Goal: Check status: Check status

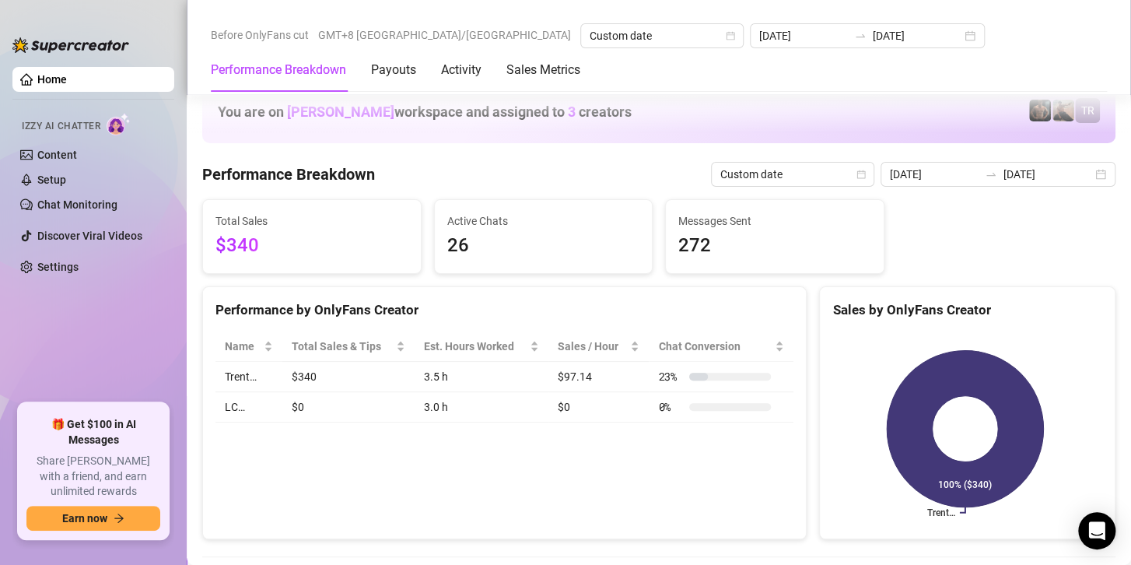
scroll to position [700, 0]
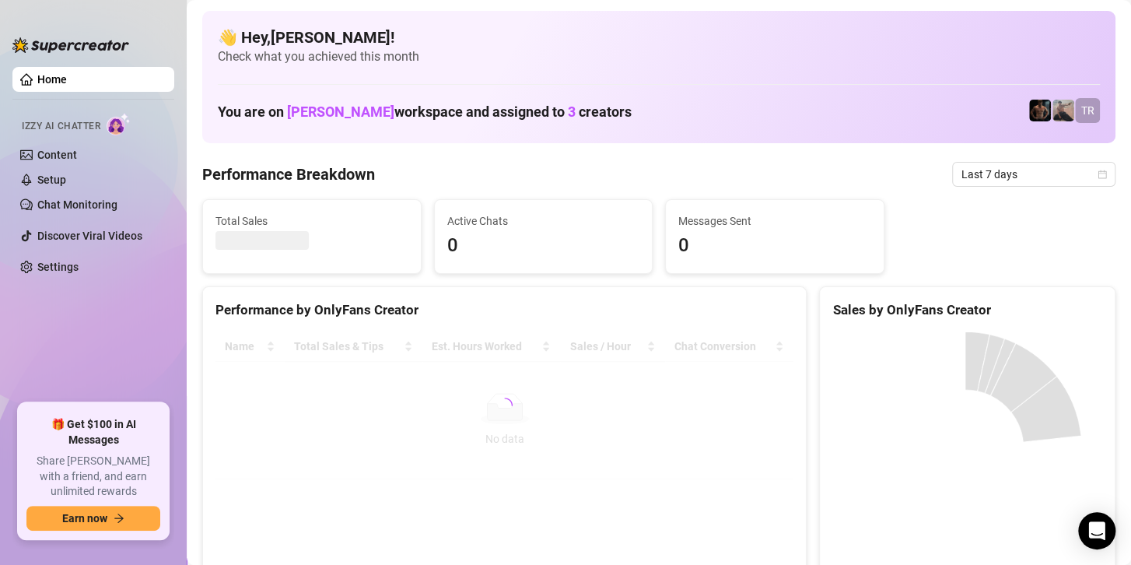
click at [997, 199] on div "Total Sales Active Chats 0 Messages Sent 0" at bounding box center [659, 236] width 926 height 75
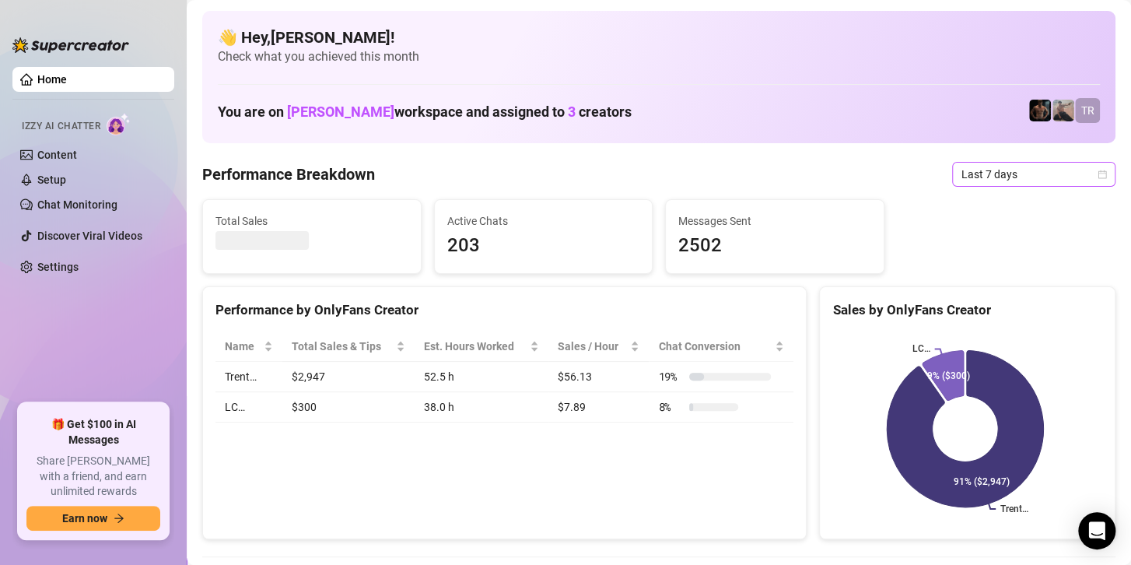
click at [984, 170] on span "Last 7 days" at bounding box center [1034, 174] width 145 height 23
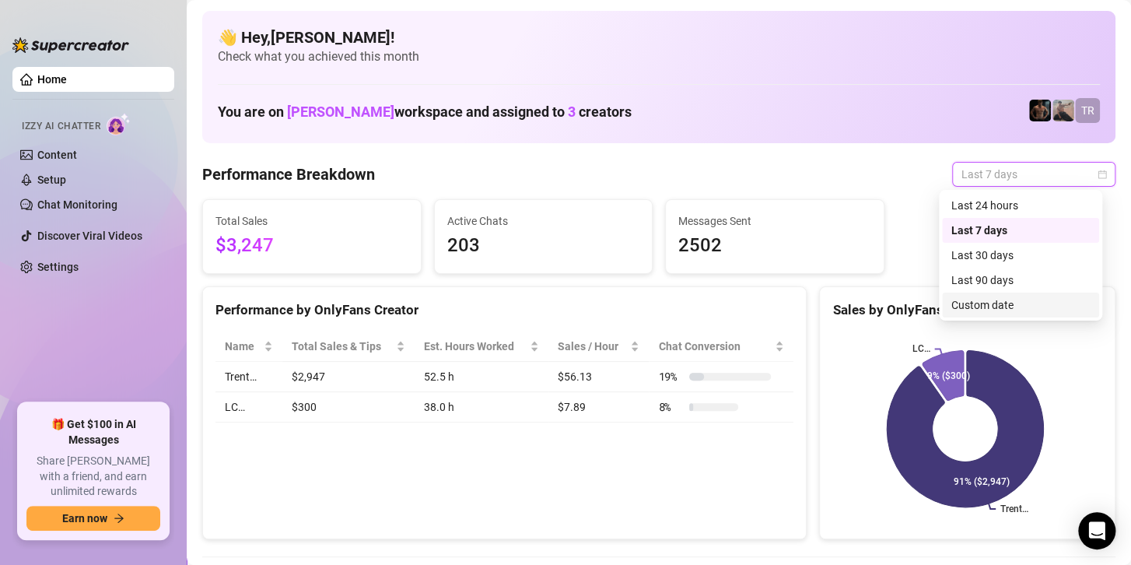
click at [965, 305] on div "Custom date" at bounding box center [1021, 304] width 139 height 17
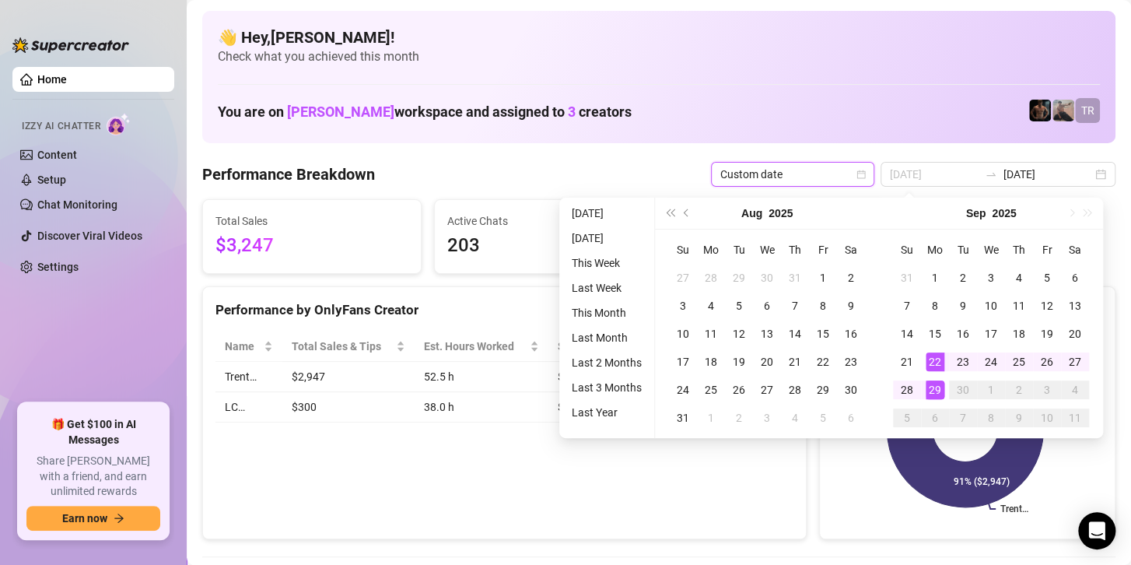
type input "[DATE]"
click at [933, 391] on div "29" at bounding box center [935, 390] width 19 height 19
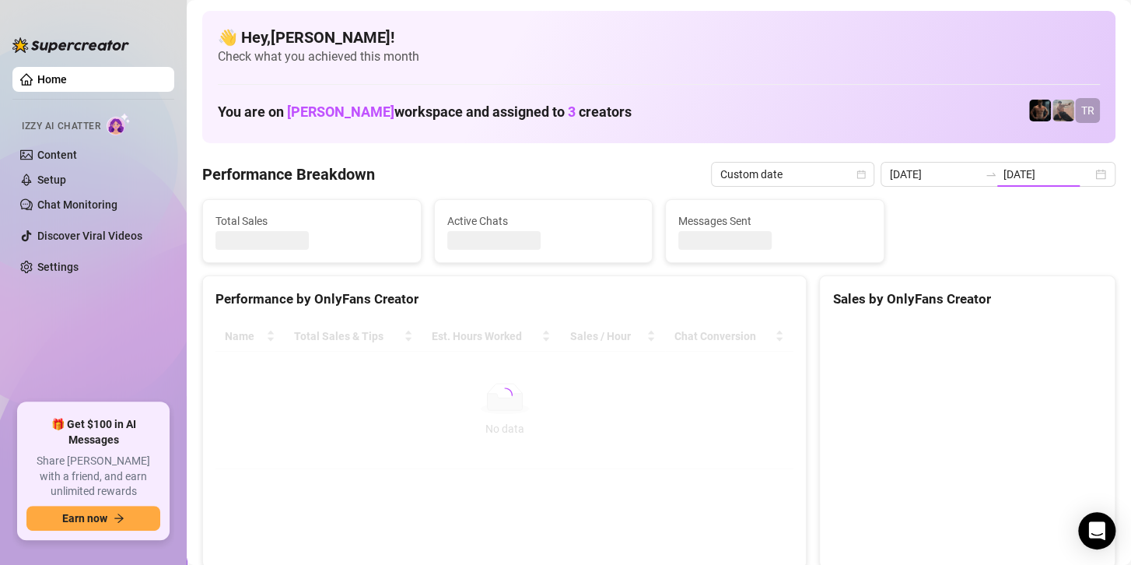
type input "[DATE]"
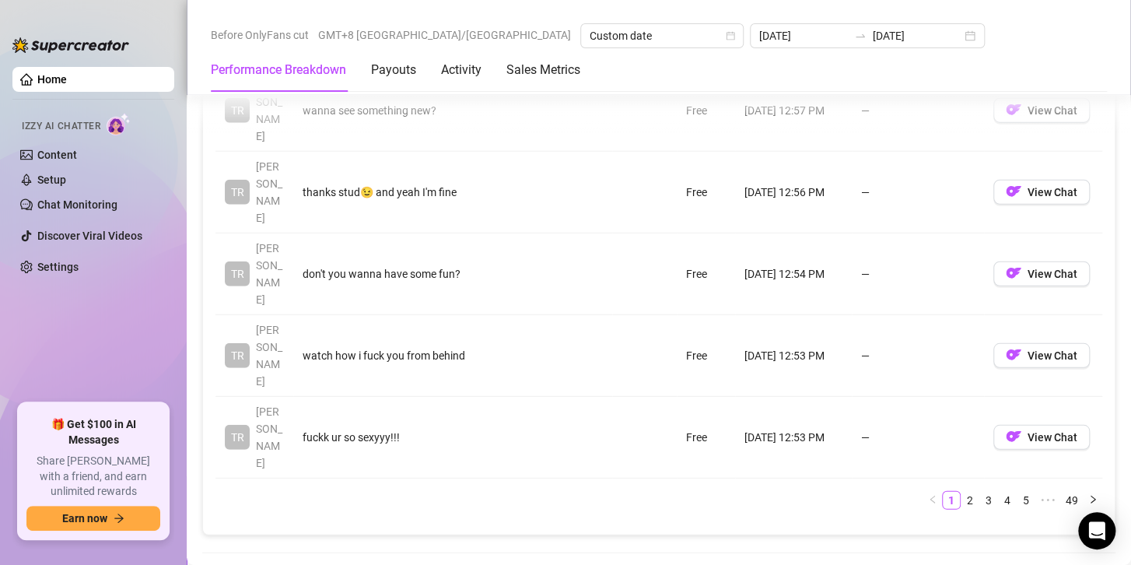
scroll to position [1945, 0]
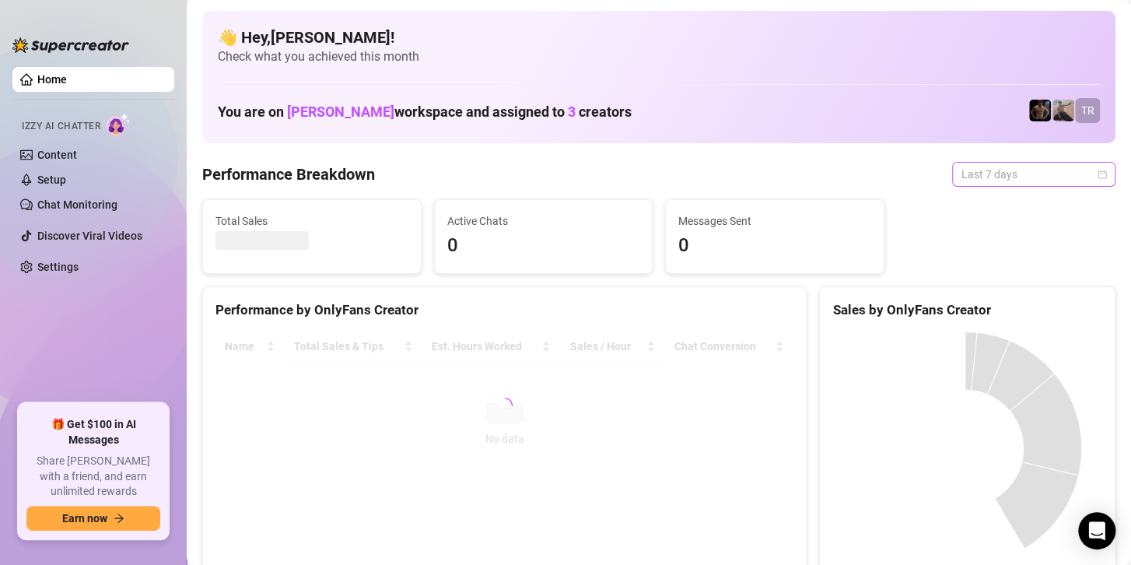
click at [1015, 170] on span "Last 7 days" at bounding box center [1034, 174] width 145 height 23
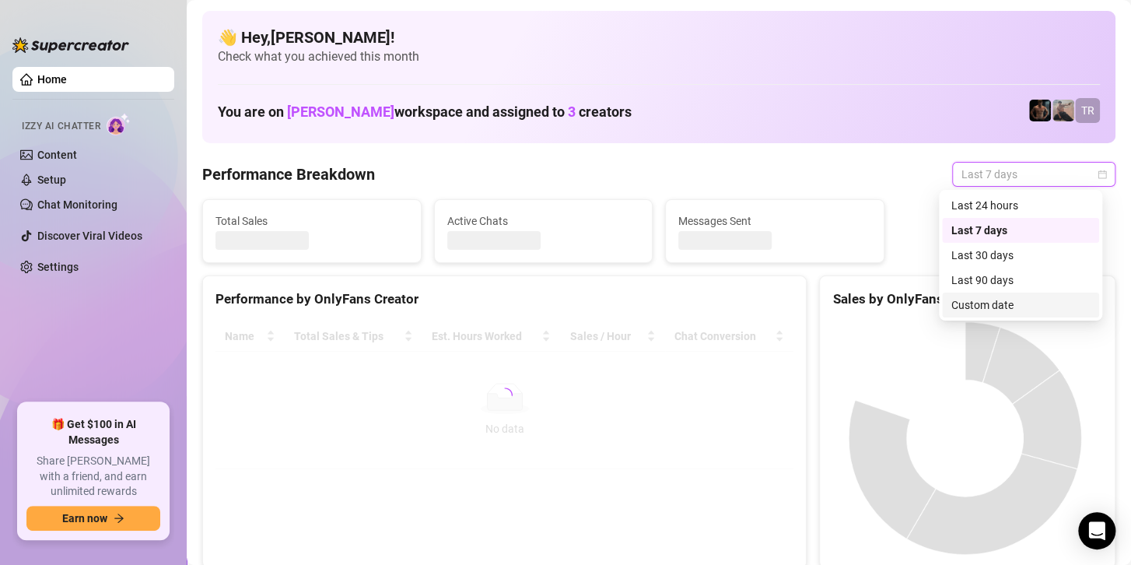
click at [955, 307] on div "Custom date" at bounding box center [1021, 304] width 139 height 17
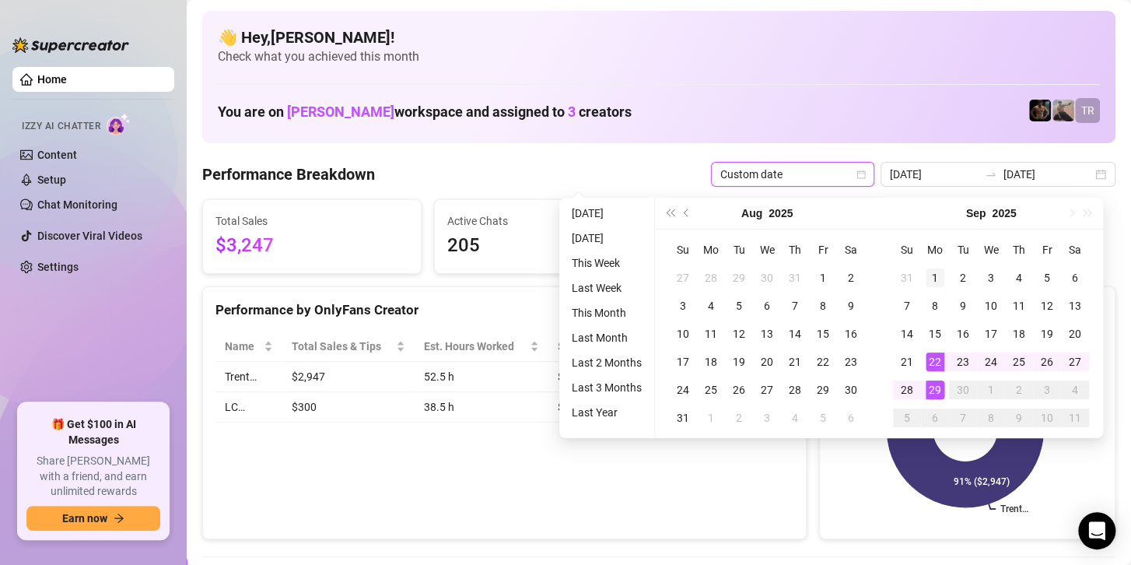
type input "[DATE]"
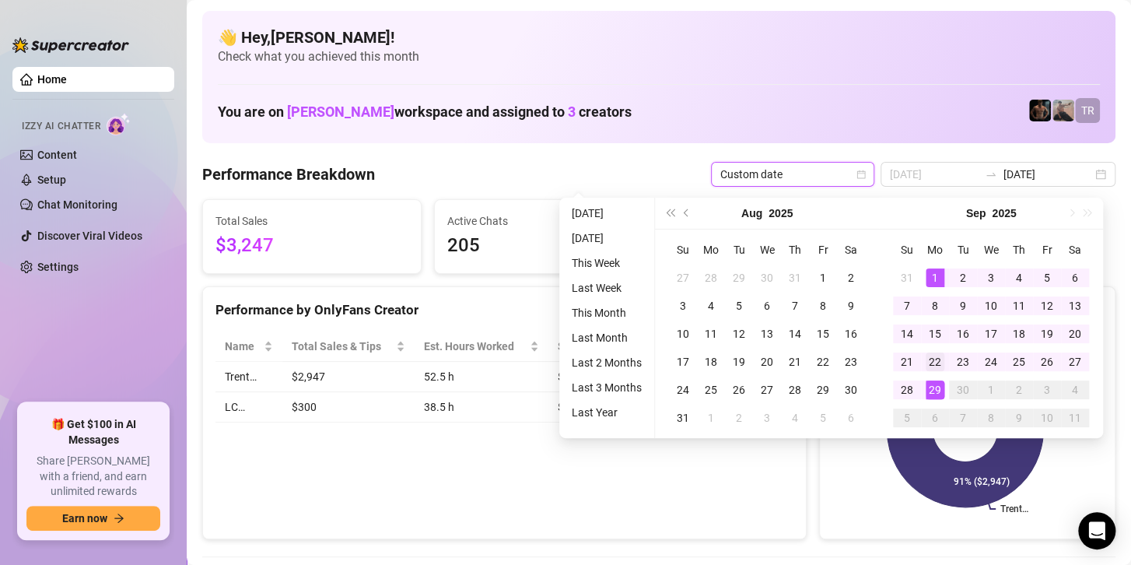
click at [935, 277] on div "1" at bounding box center [935, 277] width 19 height 19
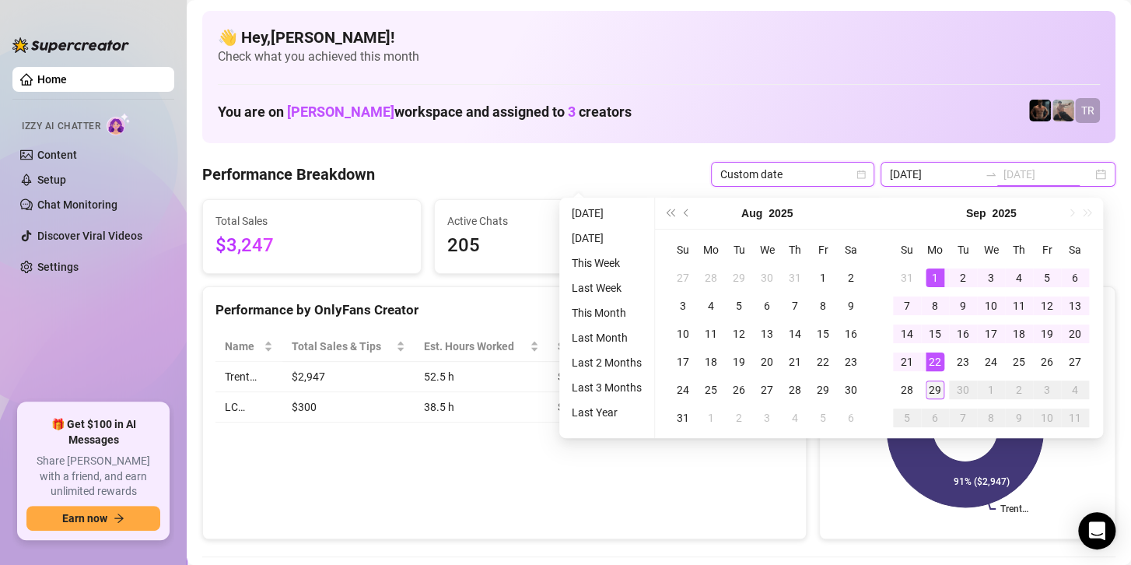
type input "[DATE]"
click at [931, 399] on td "29" at bounding box center [935, 390] width 28 height 28
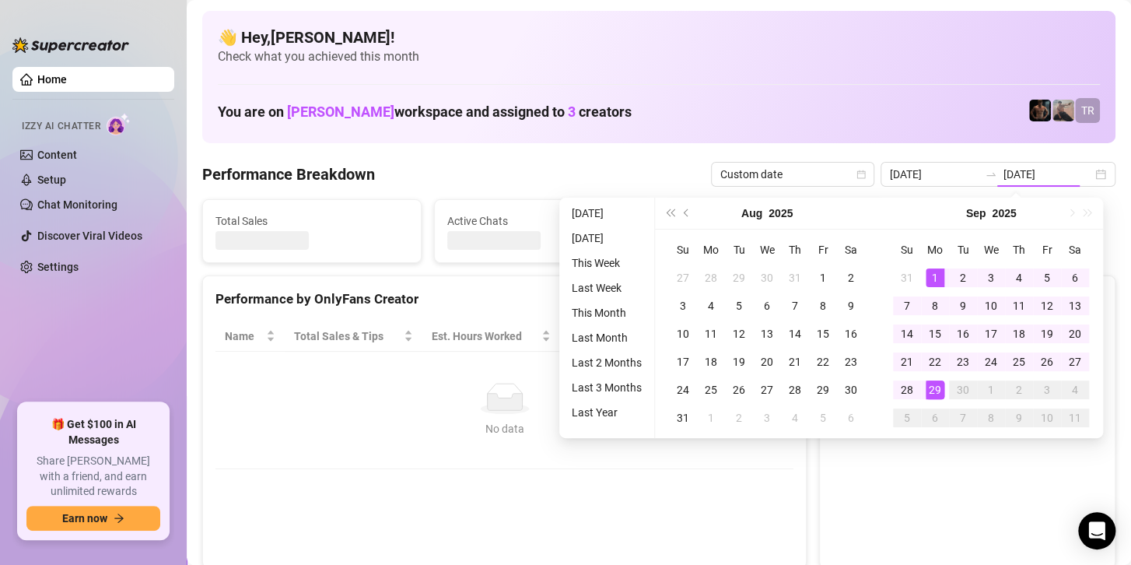
type input "2025-09-01"
